Goal: Information Seeking & Learning: Learn about a topic

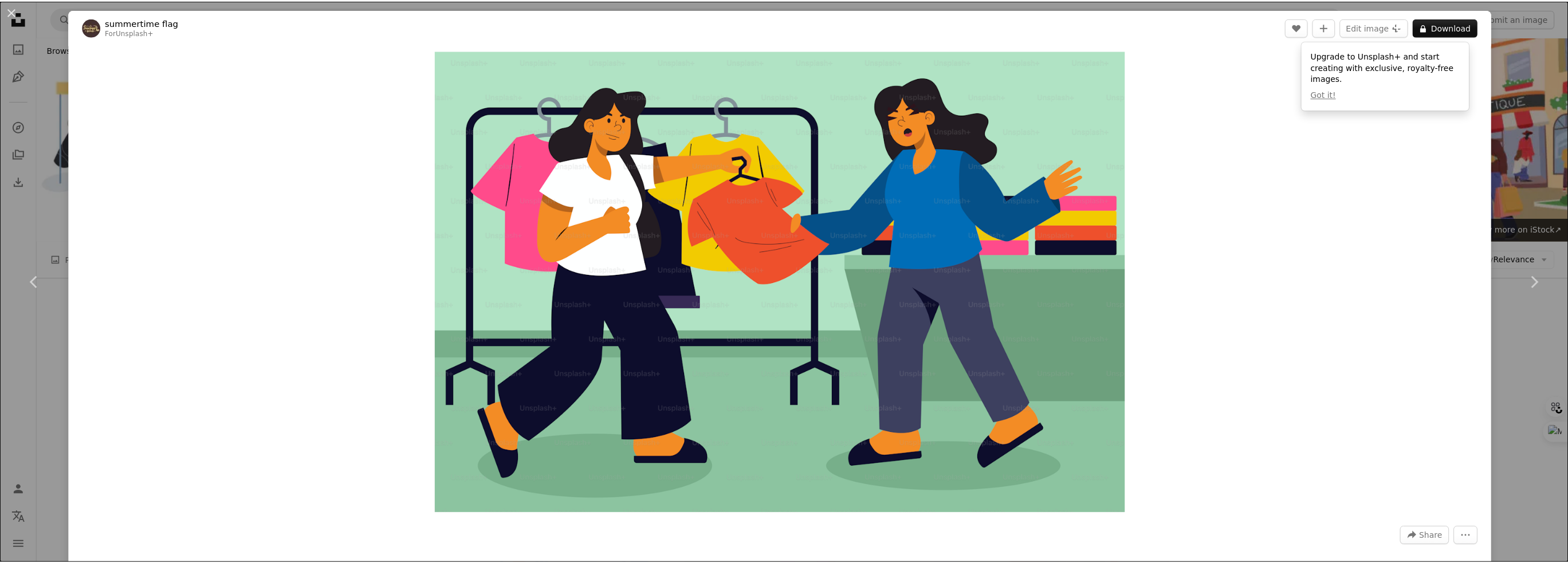
scroll to position [10650, 0]
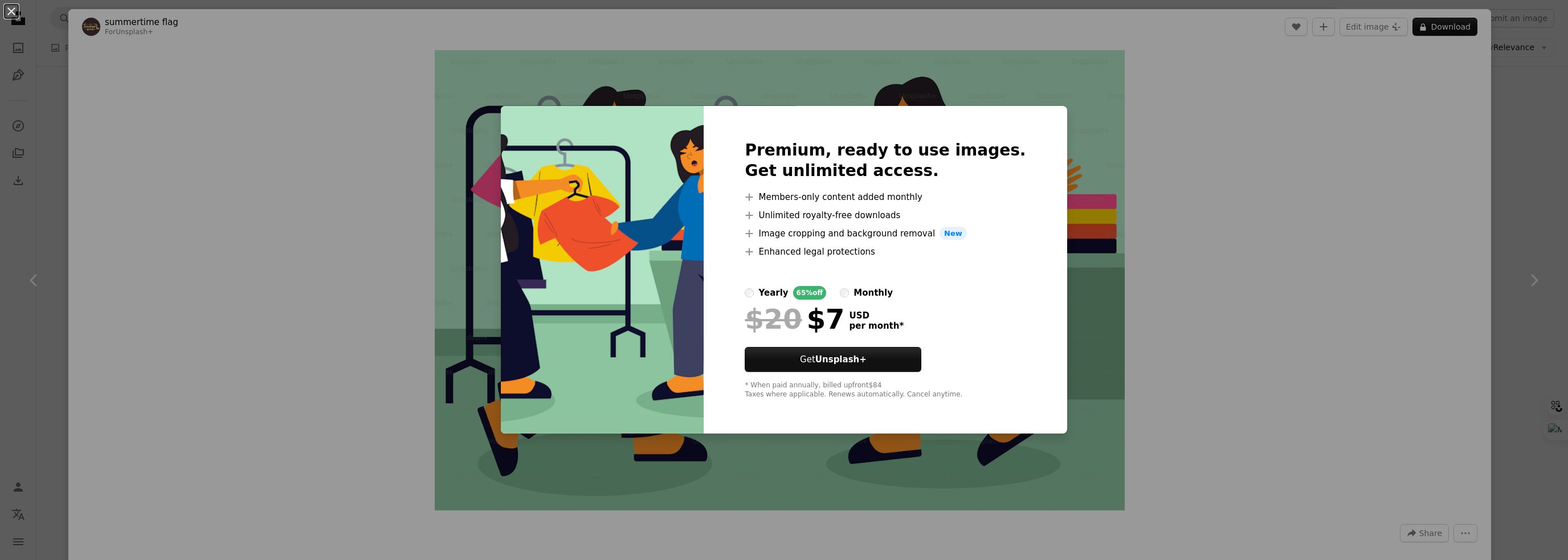
click at [1199, 299] on div "An X shape Premium, ready to use images. Get unlimited access. A plus sign Memb…" at bounding box center [784, 280] width 1568 height 560
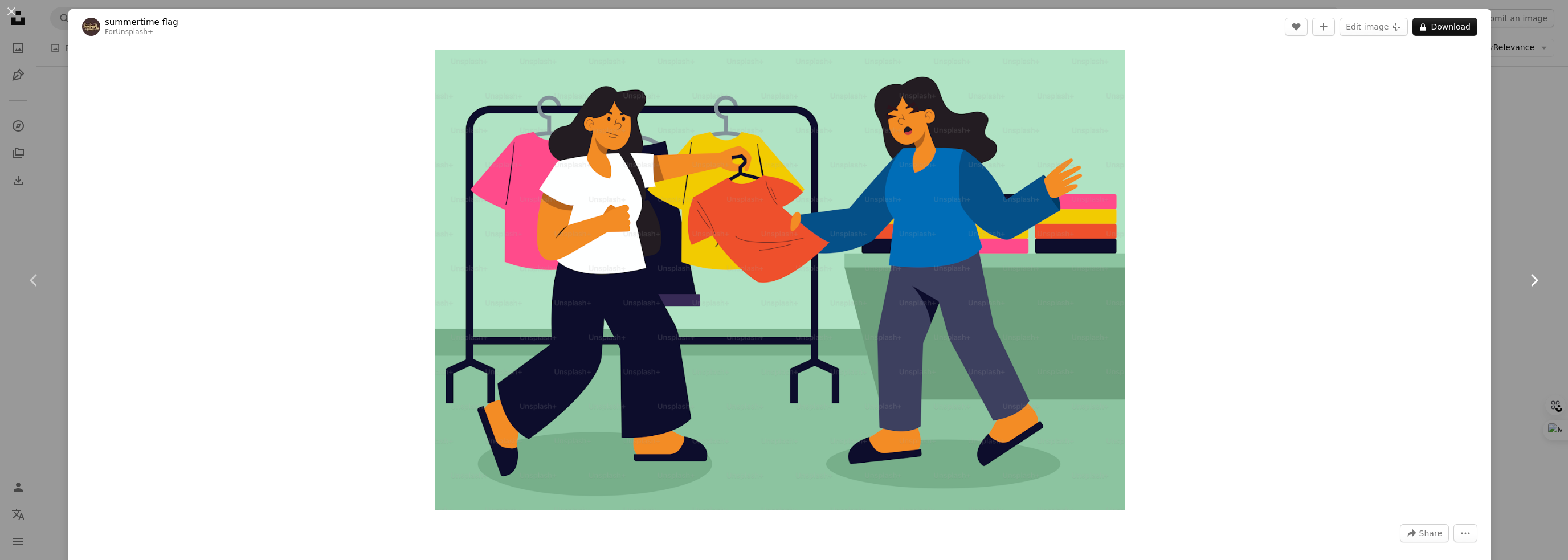
click at [1525, 279] on icon "Chevron right" at bounding box center [1534, 280] width 18 height 18
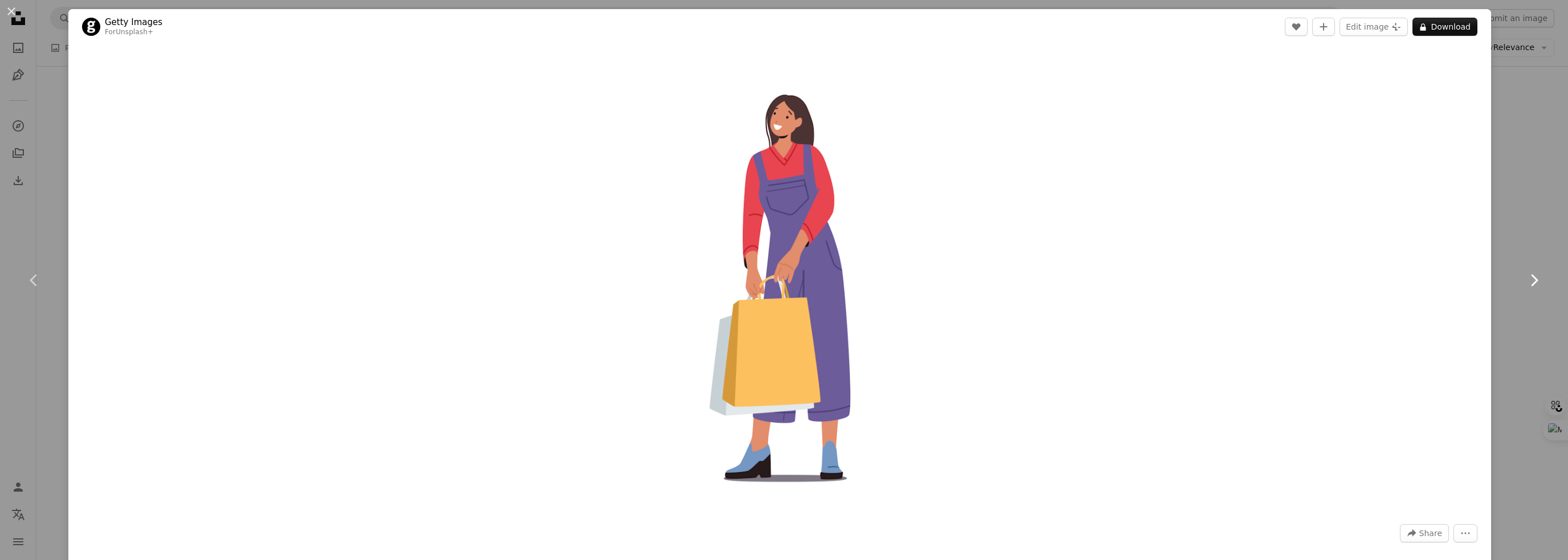
click at [1531, 278] on icon at bounding box center [1534, 280] width 7 height 12
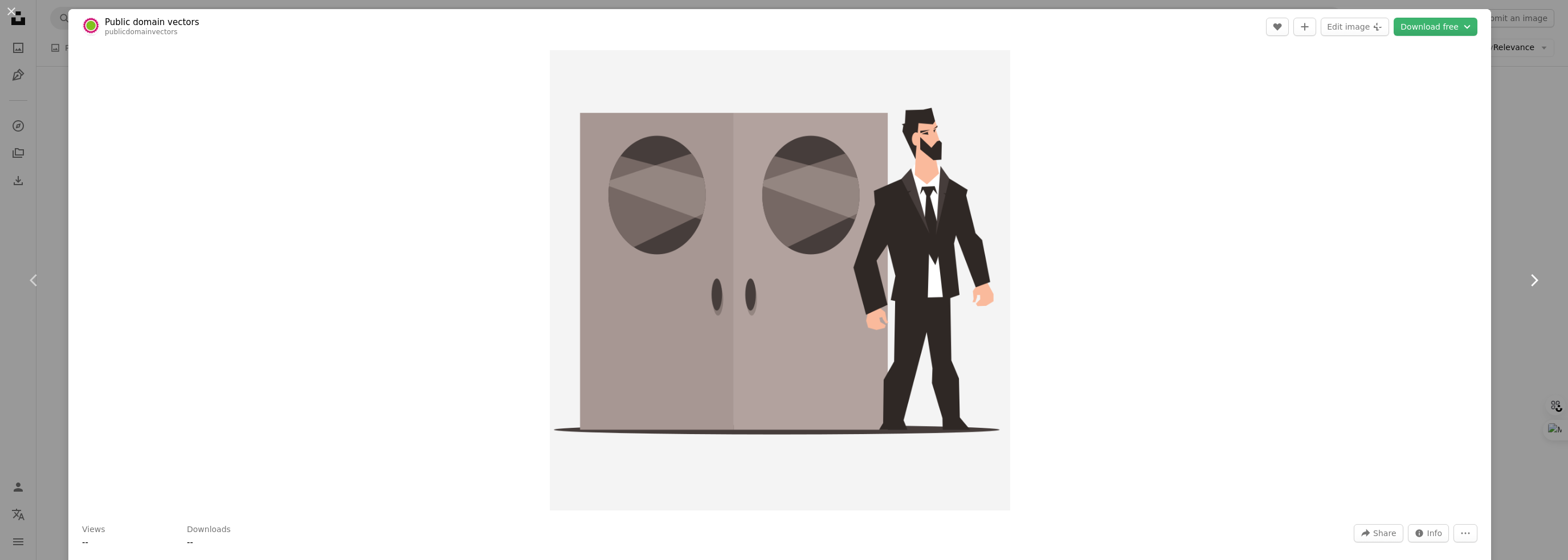
click at [1531, 278] on icon at bounding box center [1534, 280] width 7 height 12
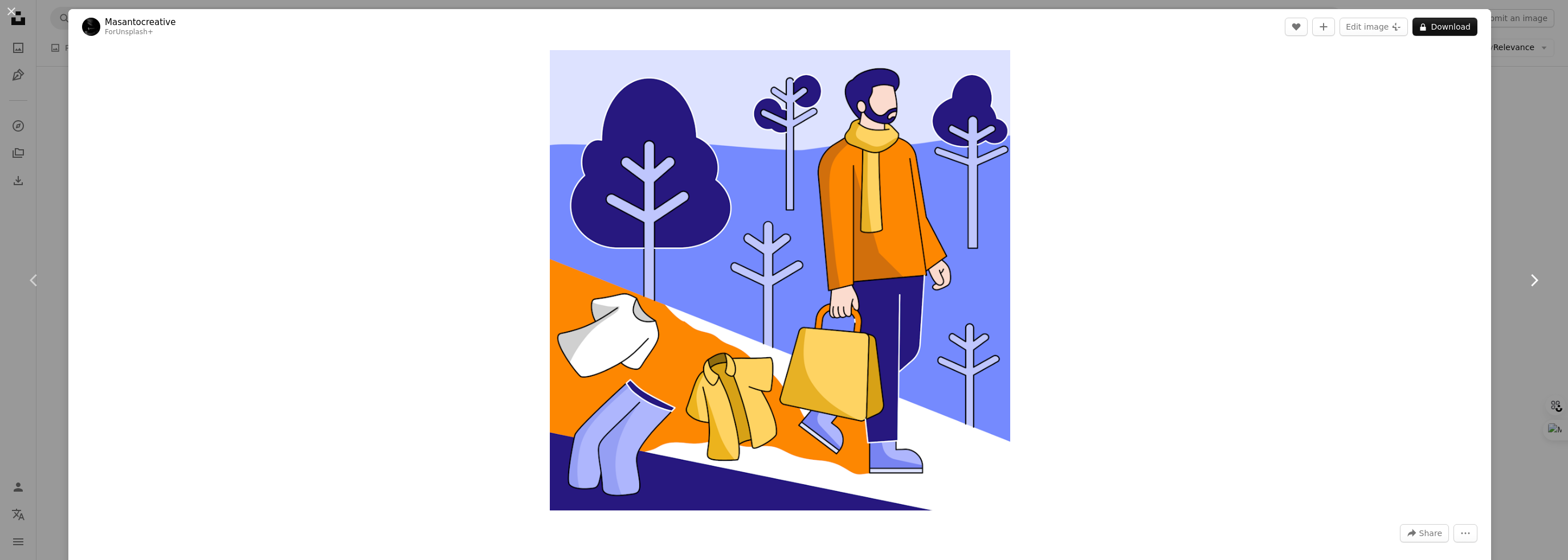
click at [1528, 277] on icon "Chevron right" at bounding box center [1534, 280] width 18 height 18
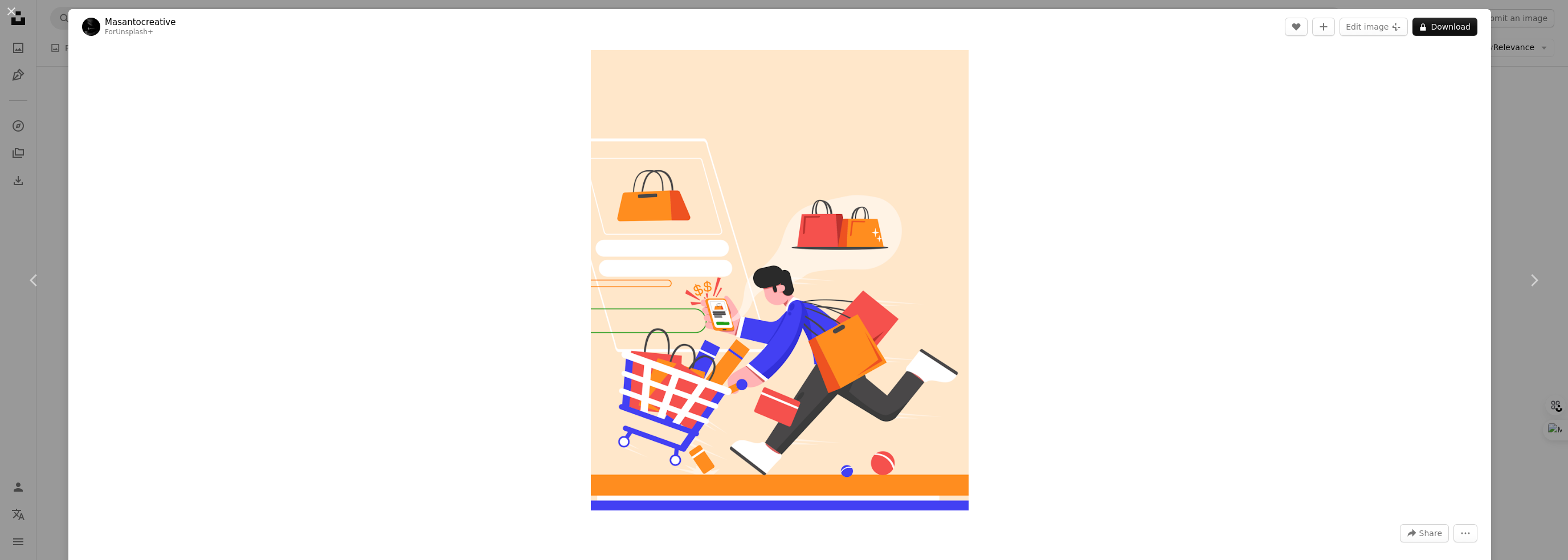
click at [1530, 143] on div "An X shape Chevron left Chevron right Masantocreative For Unsplash+ A heart A p…" at bounding box center [784, 280] width 1568 height 560
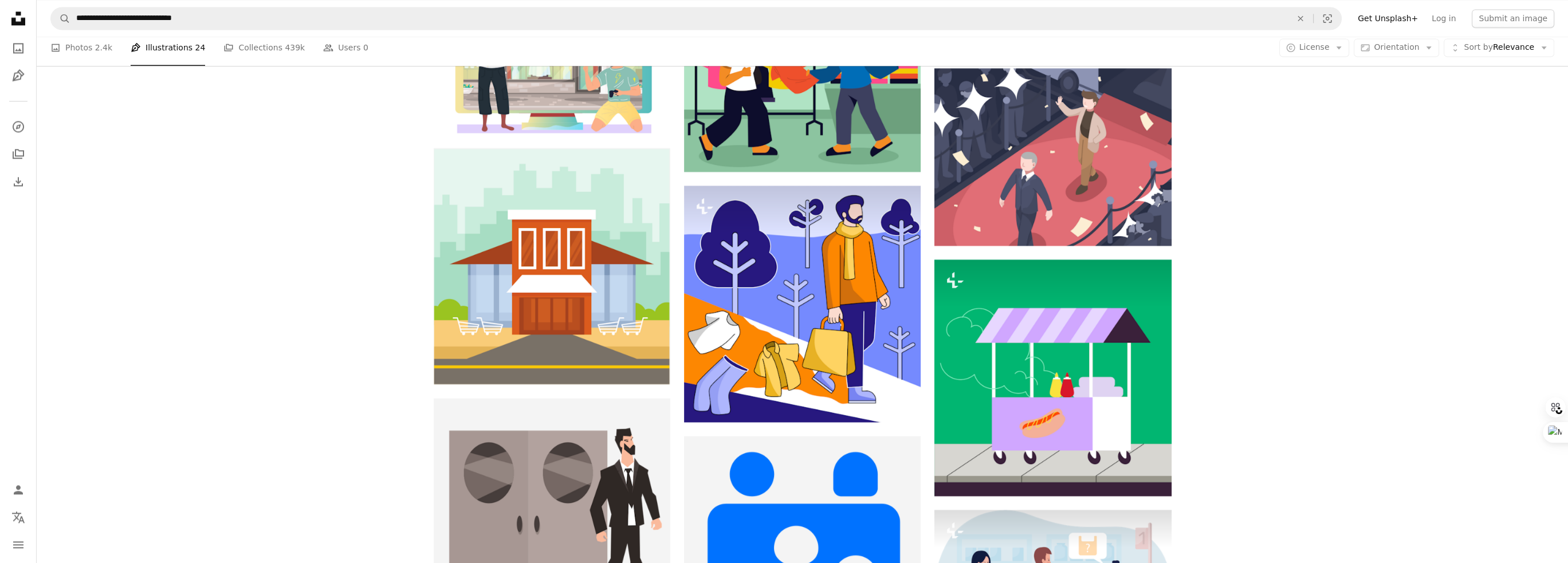
scroll to position [10937, 0]
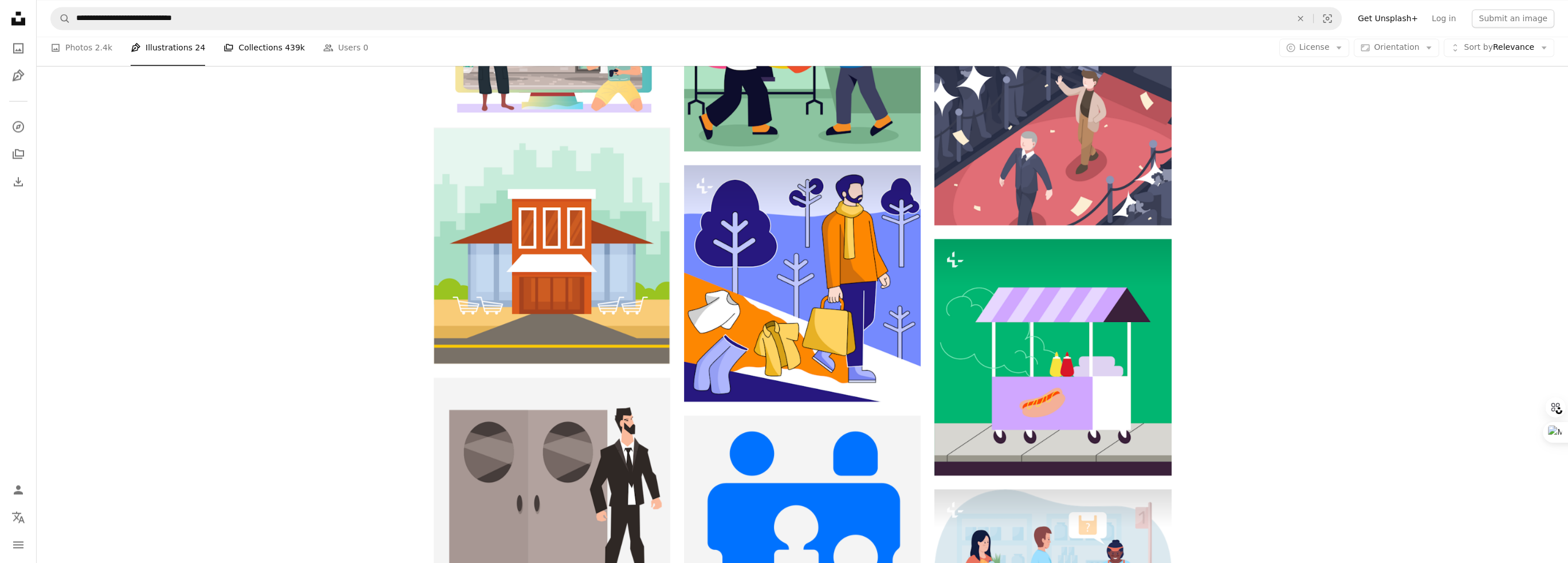
click at [255, 49] on link "A stack of folders Collections 439k" at bounding box center [264, 48] width 81 height 36
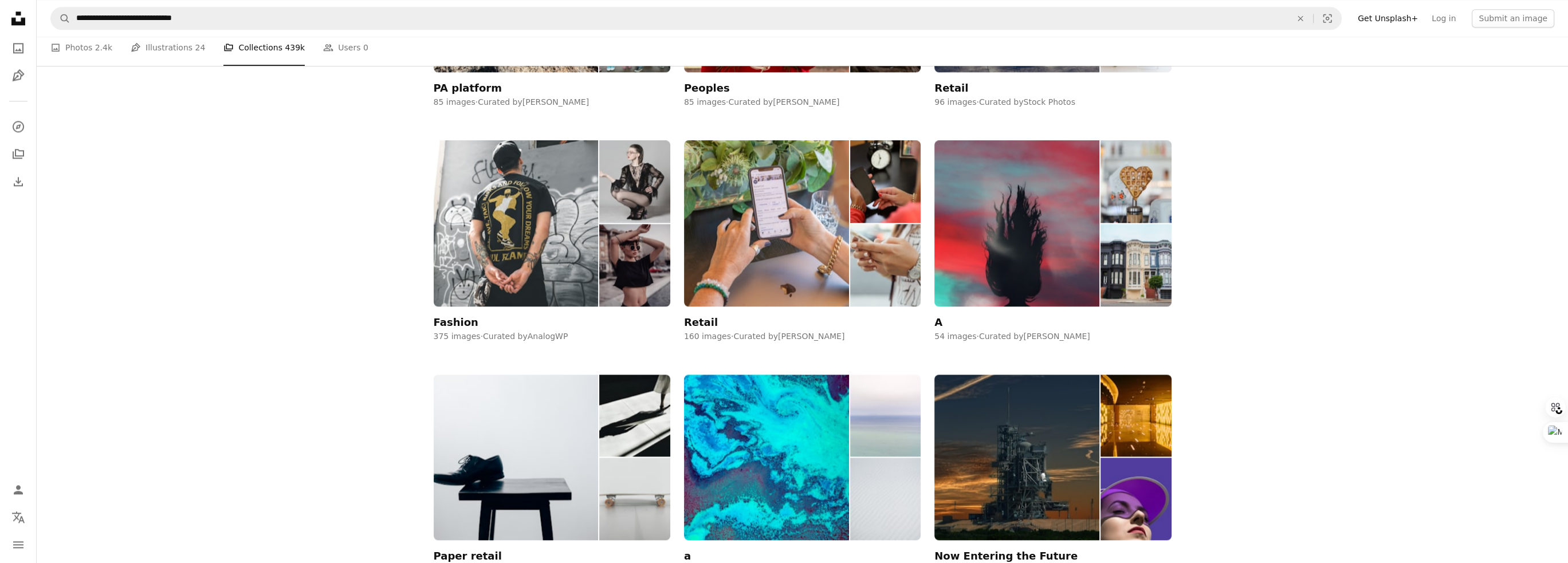
scroll to position [2519, 0]
